Goal: Task Accomplishment & Management: Use online tool/utility

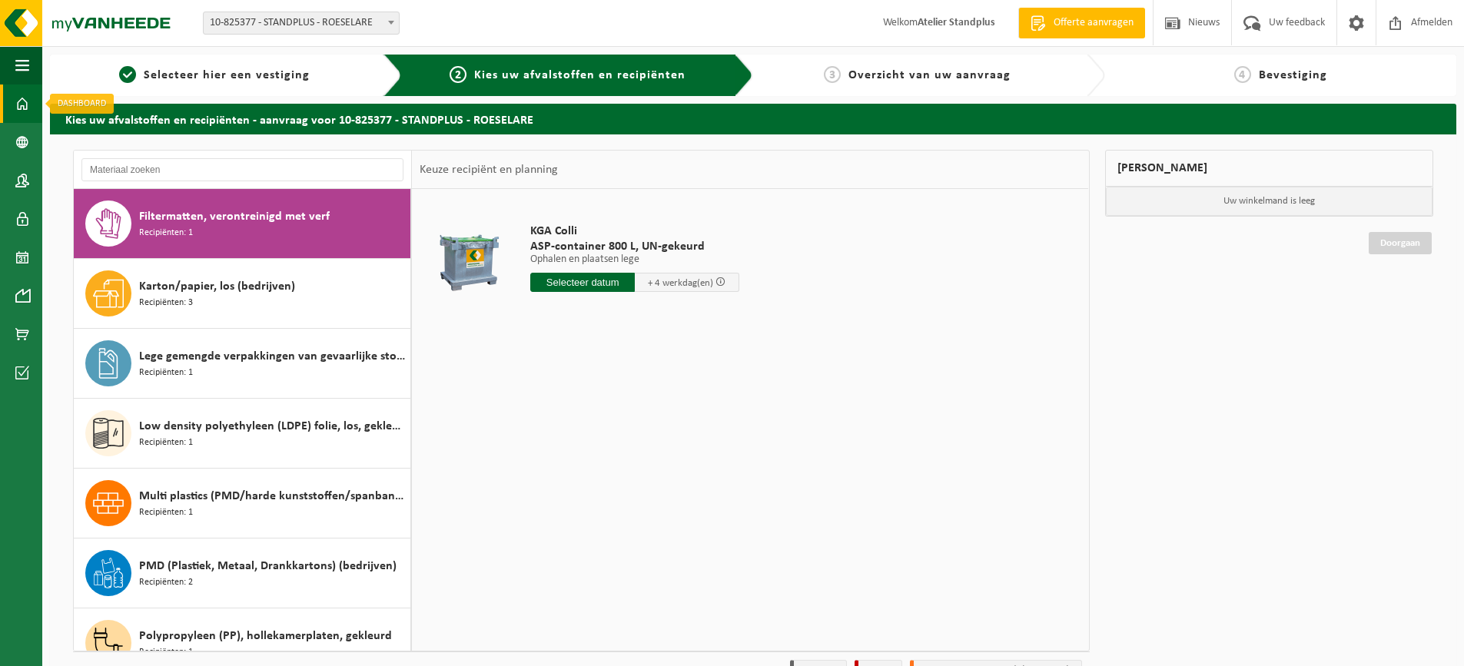
click at [11, 108] on link "Dashboard" at bounding box center [21, 104] width 42 height 38
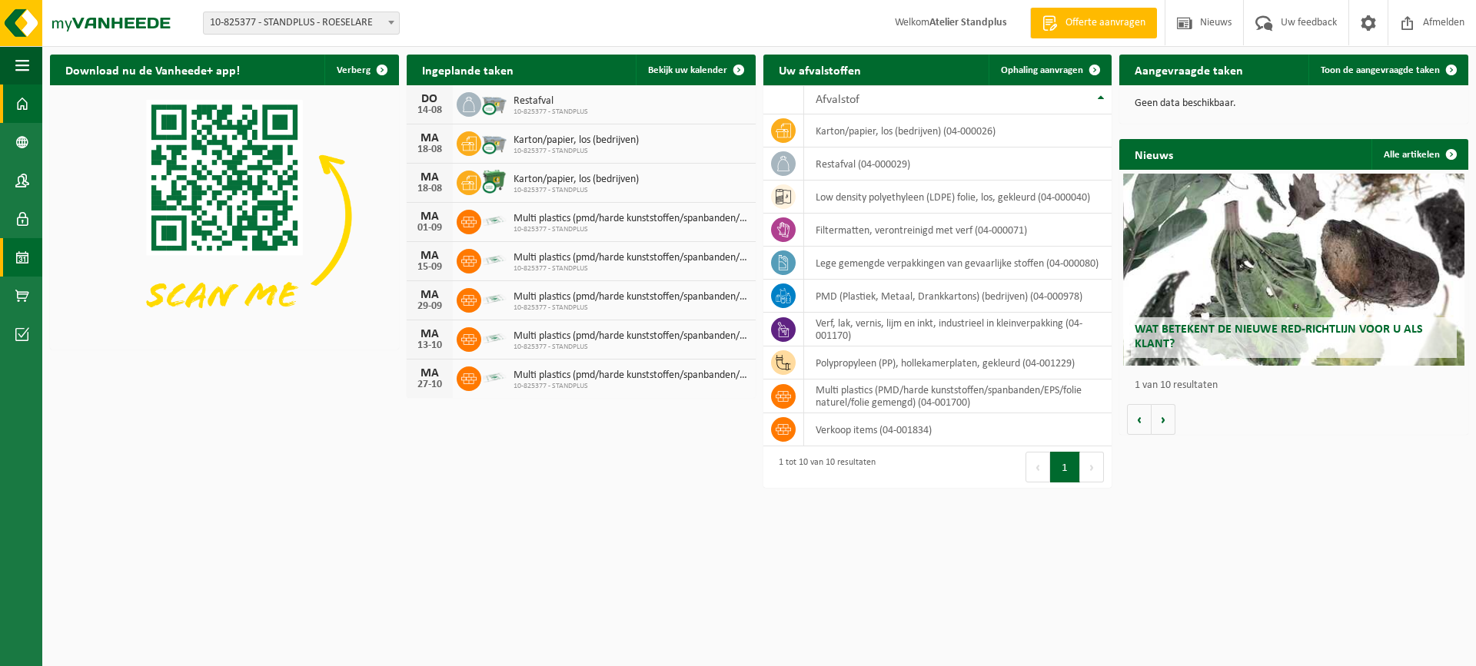
click at [18, 243] on span at bounding box center [22, 257] width 14 height 38
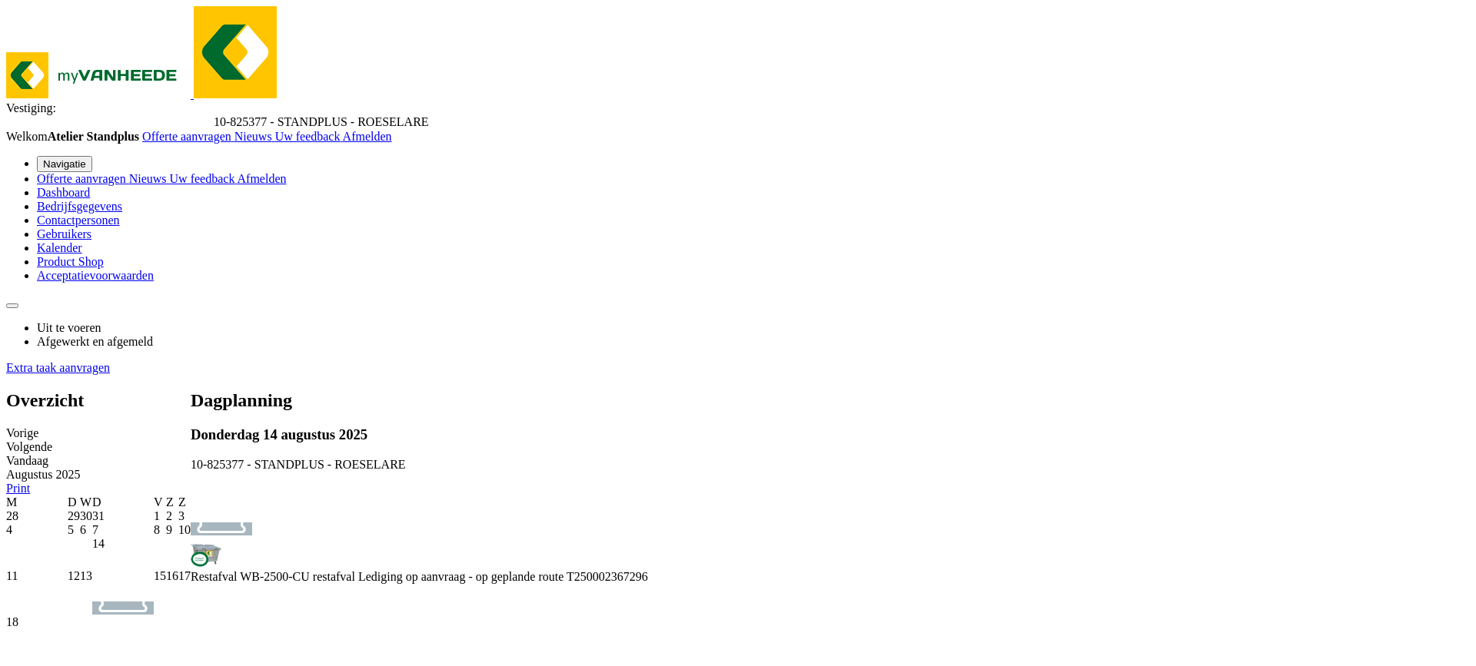
click at [110, 361] on link "Extra taak aanvragen" at bounding box center [58, 367] width 104 height 13
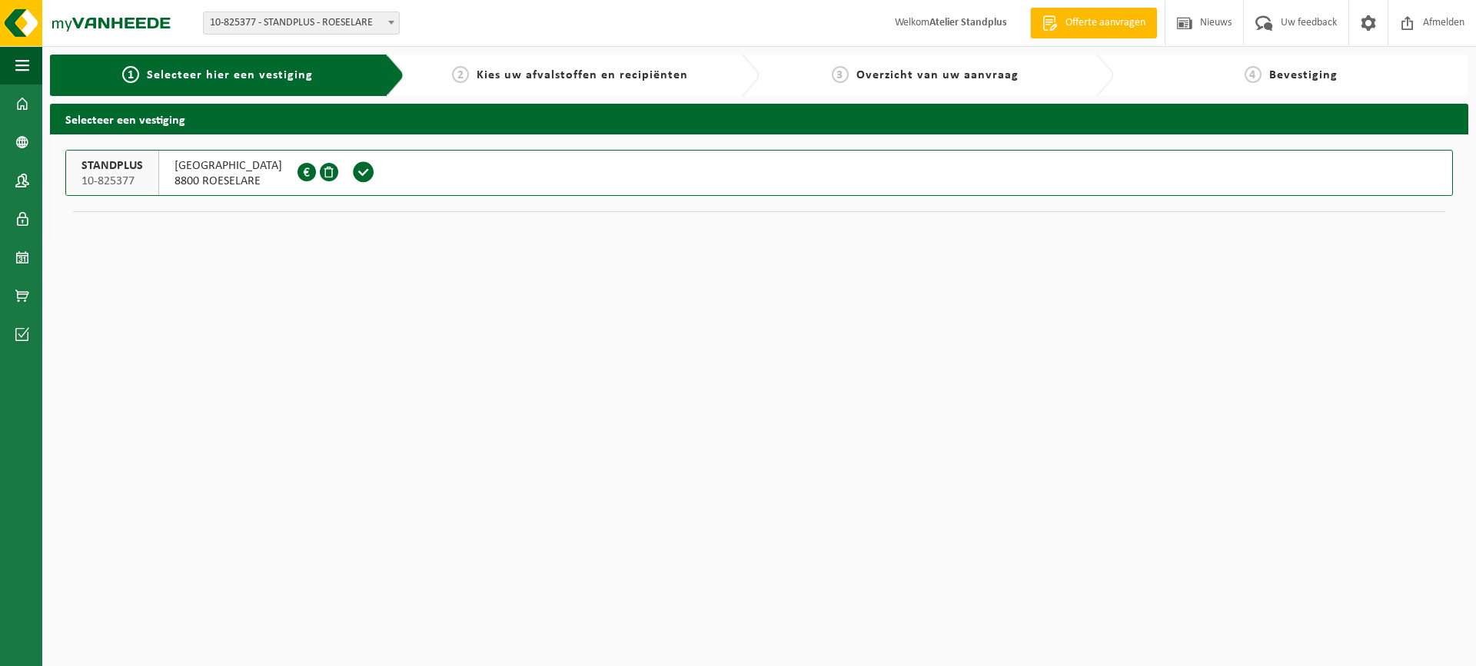
click at [375, 176] on span at bounding box center [363, 172] width 23 height 23
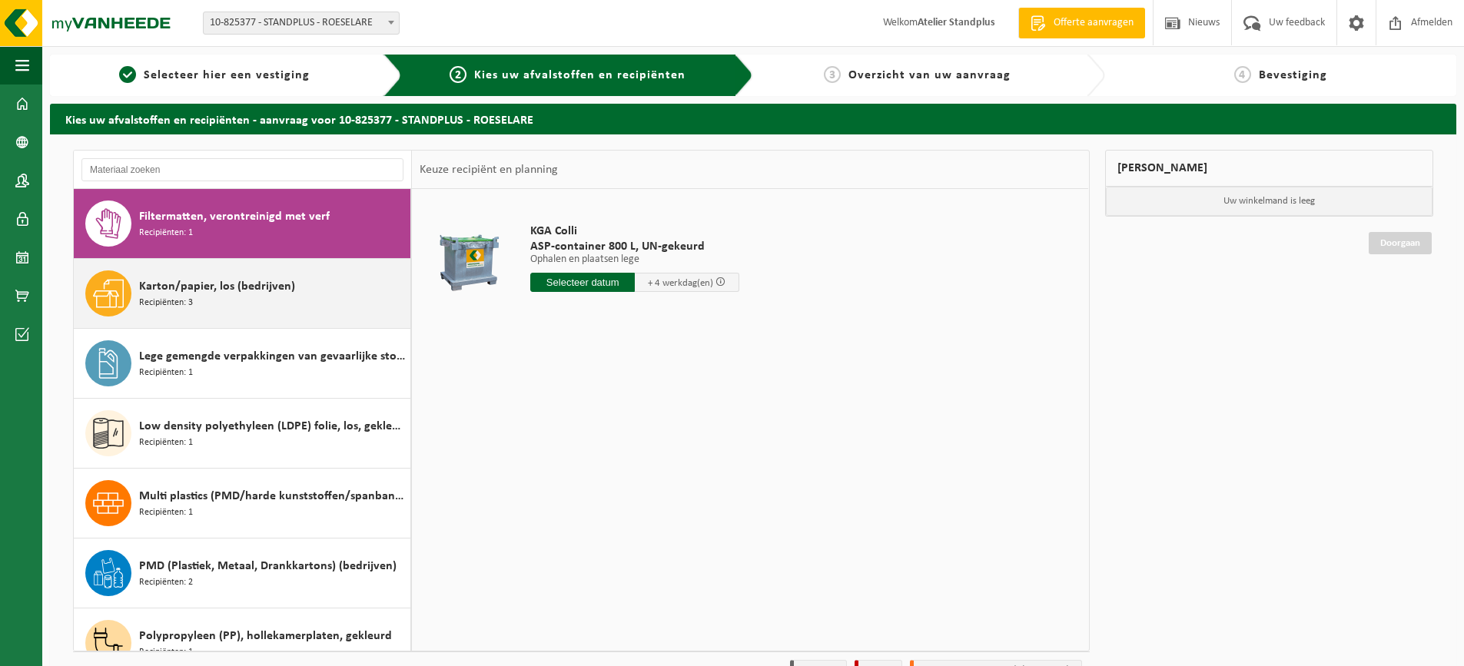
click at [330, 298] on div "Karton/papier, los (bedrijven) Recipiënten: 3" at bounding box center [273, 294] width 268 height 46
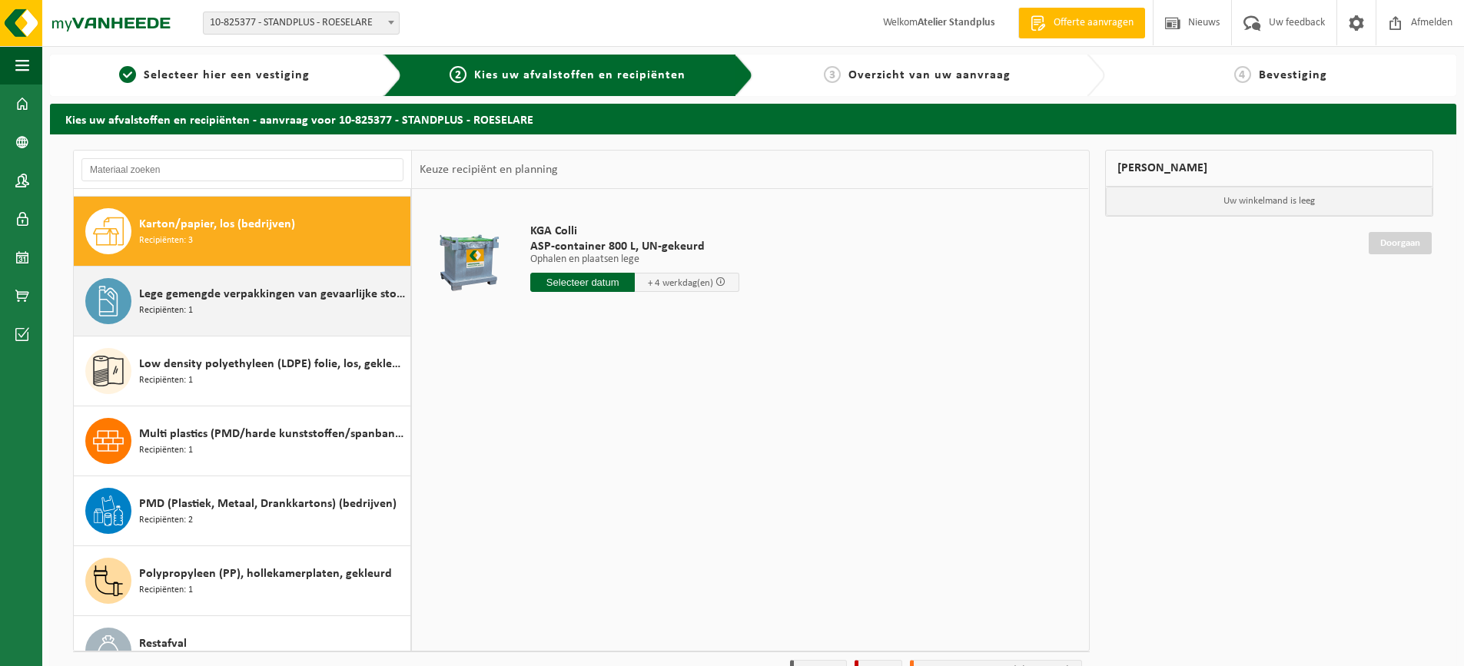
scroll to position [70, 0]
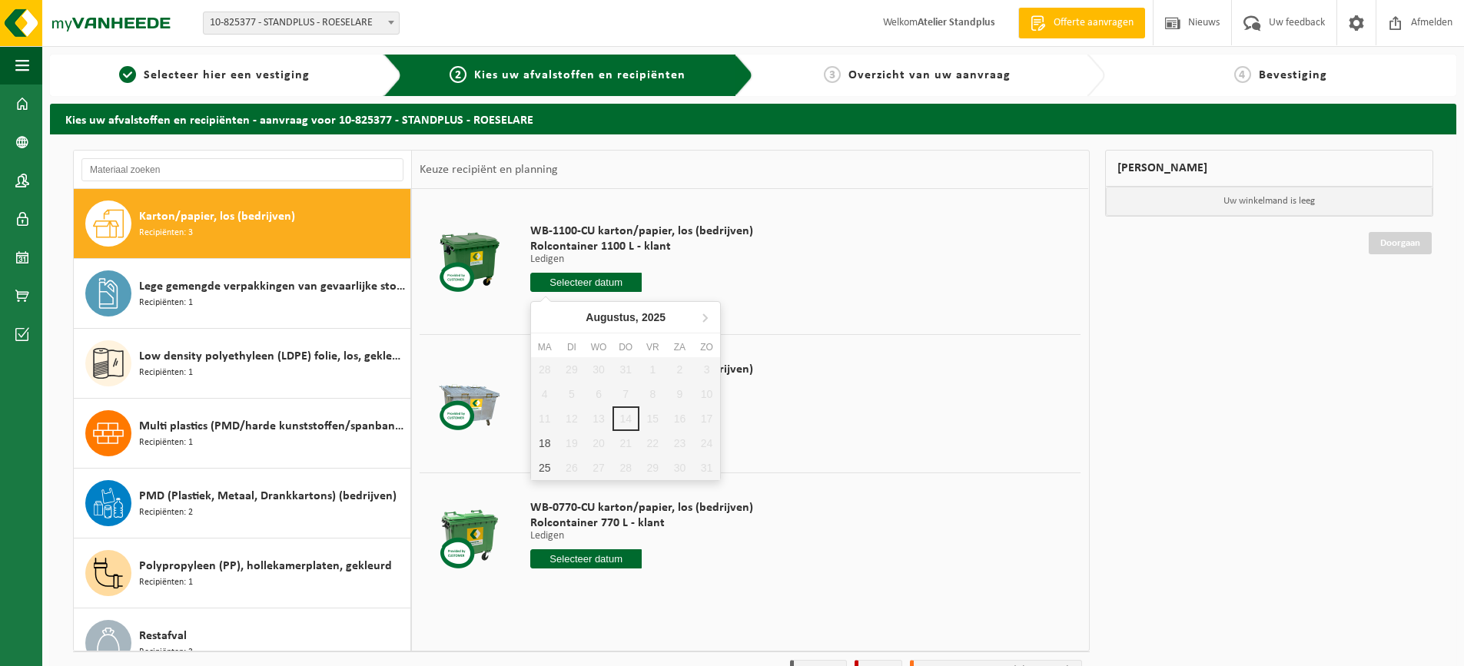
click at [596, 277] on input "text" at bounding box center [585, 282] width 111 height 19
click at [552, 446] on div "18" at bounding box center [544, 443] width 27 height 25
type input "Van 2025-08-18"
type input "2025-08-18"
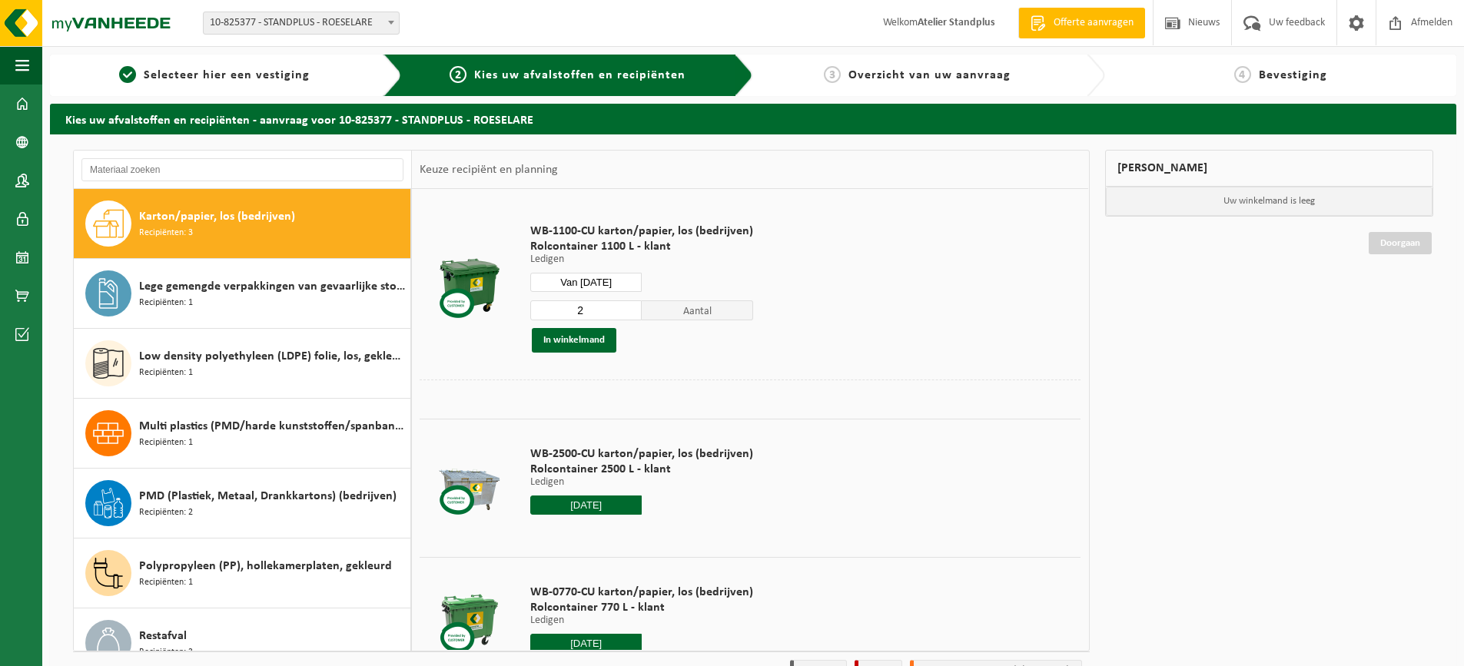
type input "2"
click at [628, 307] on input "2" at bounding box center [585, 311] width 111 height 20
click at [604, 336] on button "In winkelmand" at bounding box center [574, 340] width 85 height 25
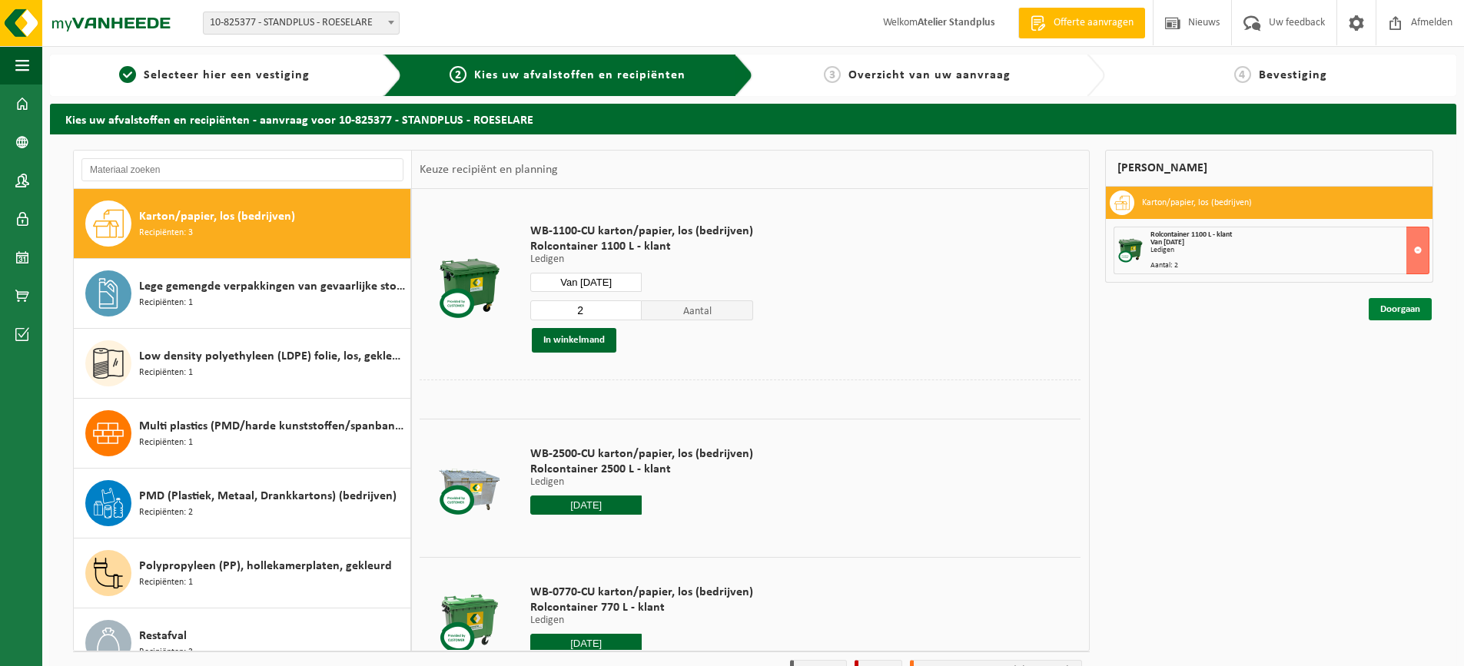
click at [1399, 316] on link "Doorgaan" at bounding box center [1400, 309] width 63 height 22
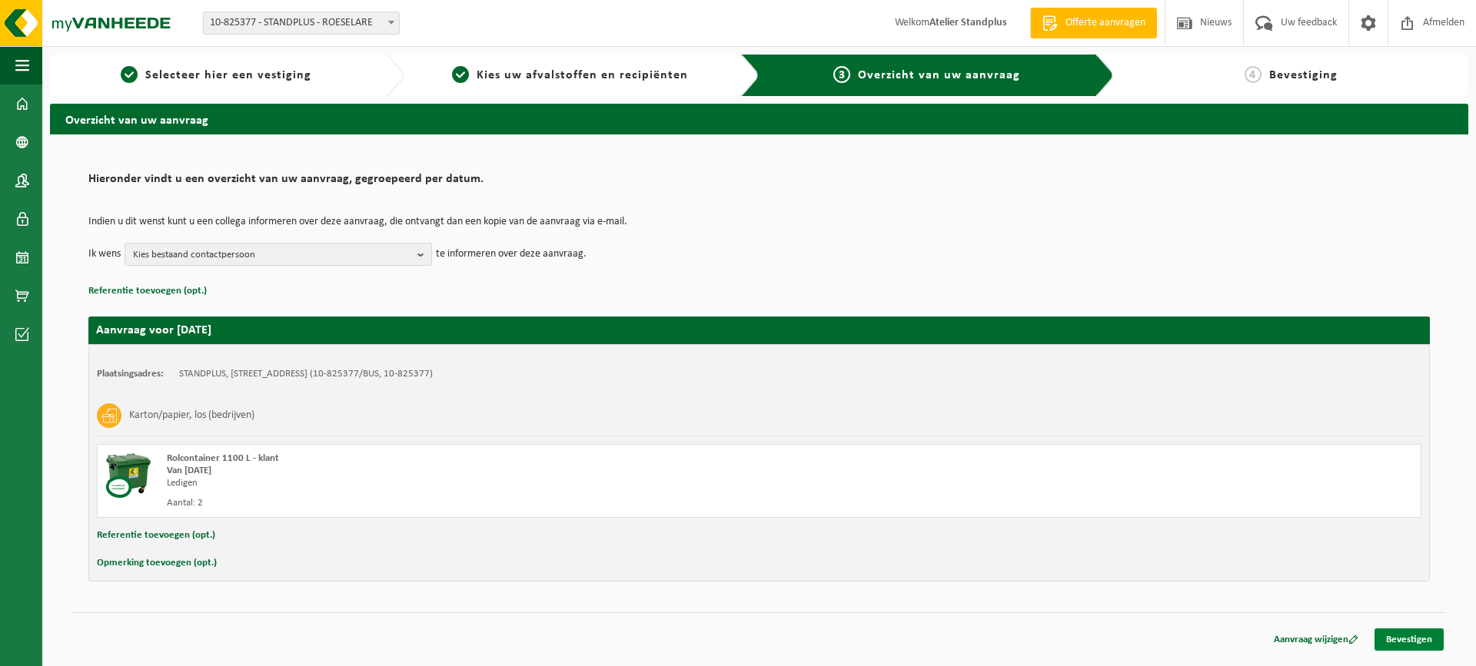
click at [1434, 644] on link "Bevestigen" at bounding box center [1409, 640] width 69 height 22
